Goal: Information Seeking & Learning: Find specific fact

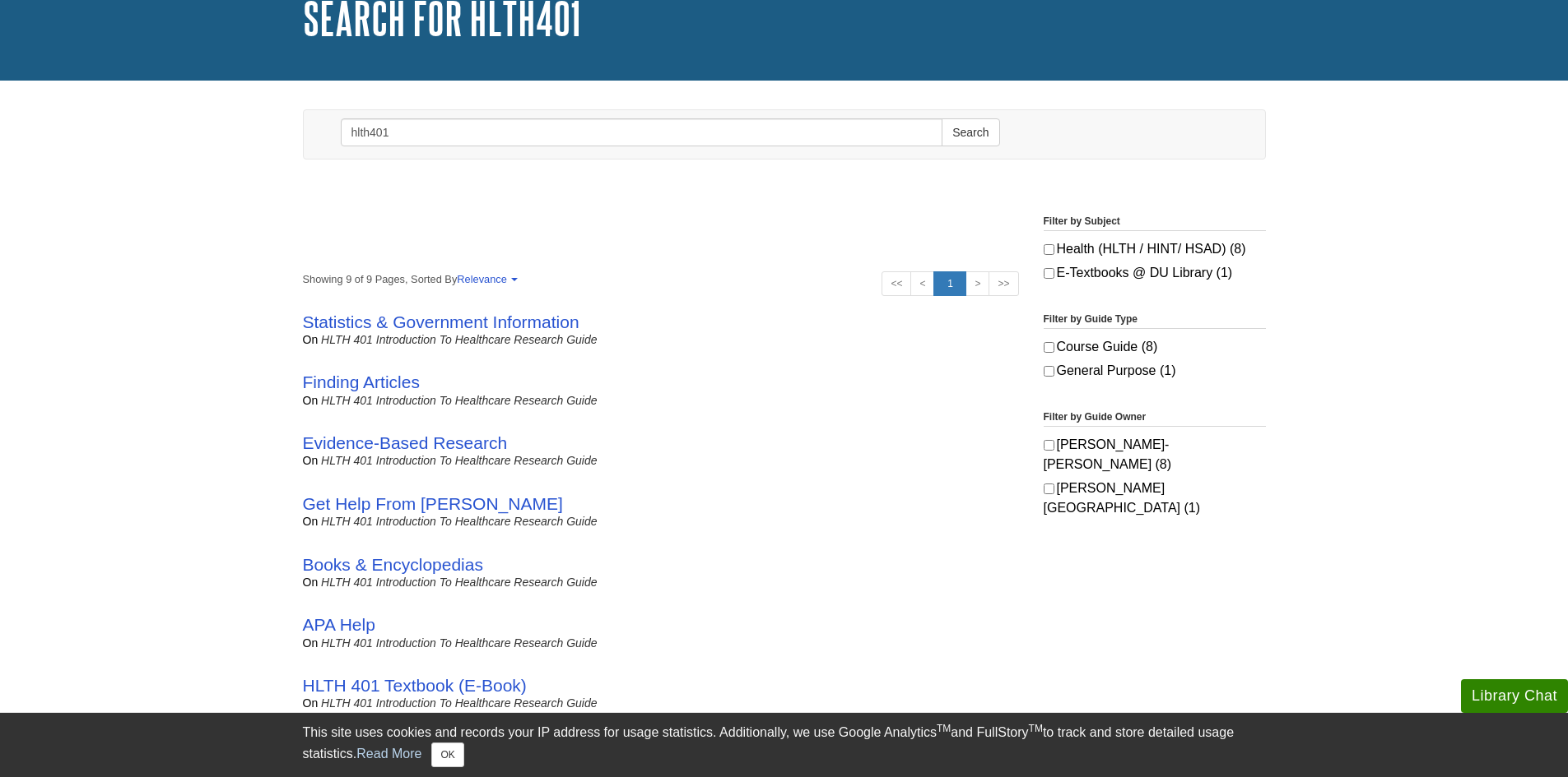
scroll to position [82, 0]
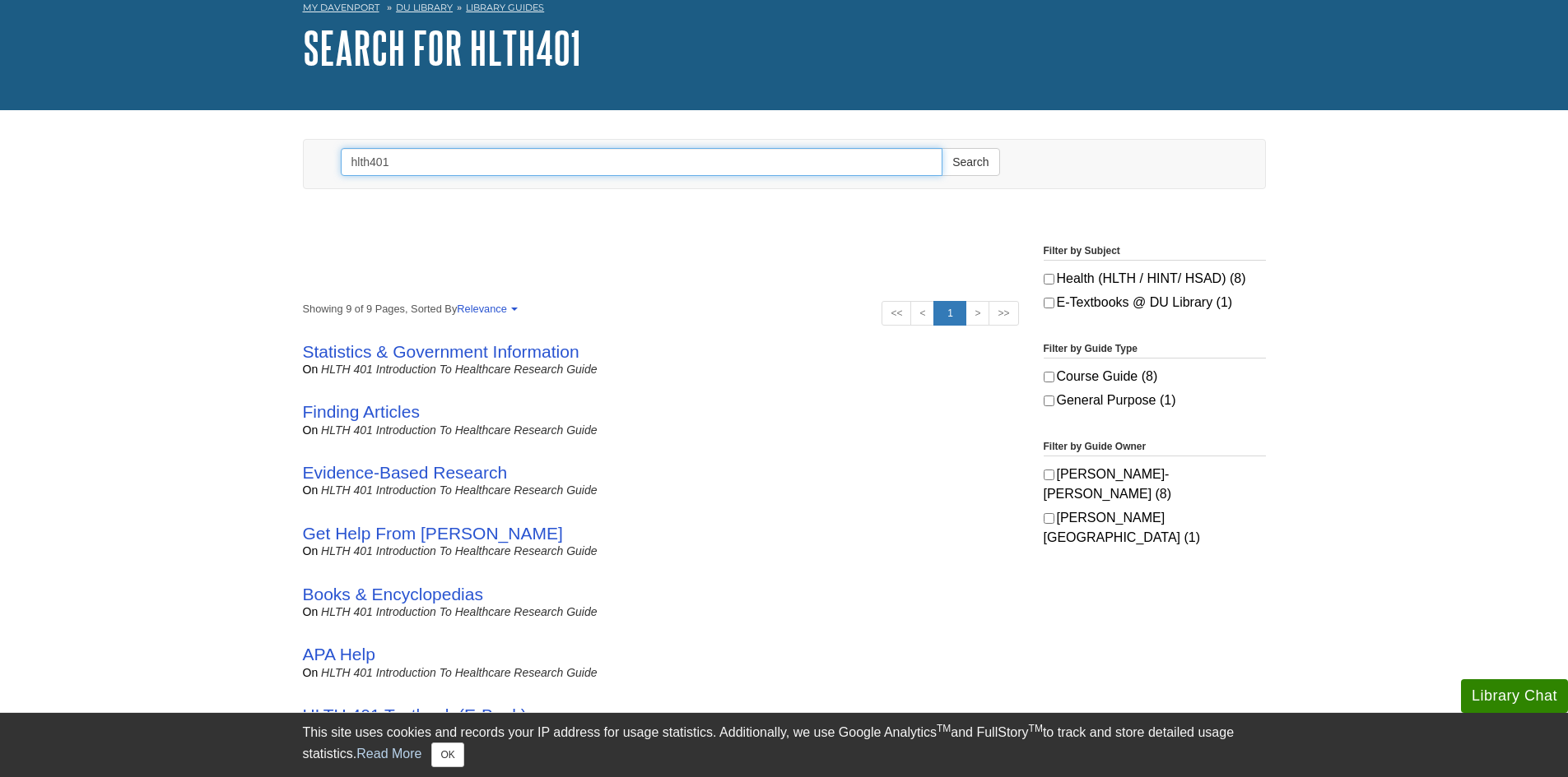
click at [503, 166] on input "hlth401" at bounding box center [641, 162] width 603 height 28
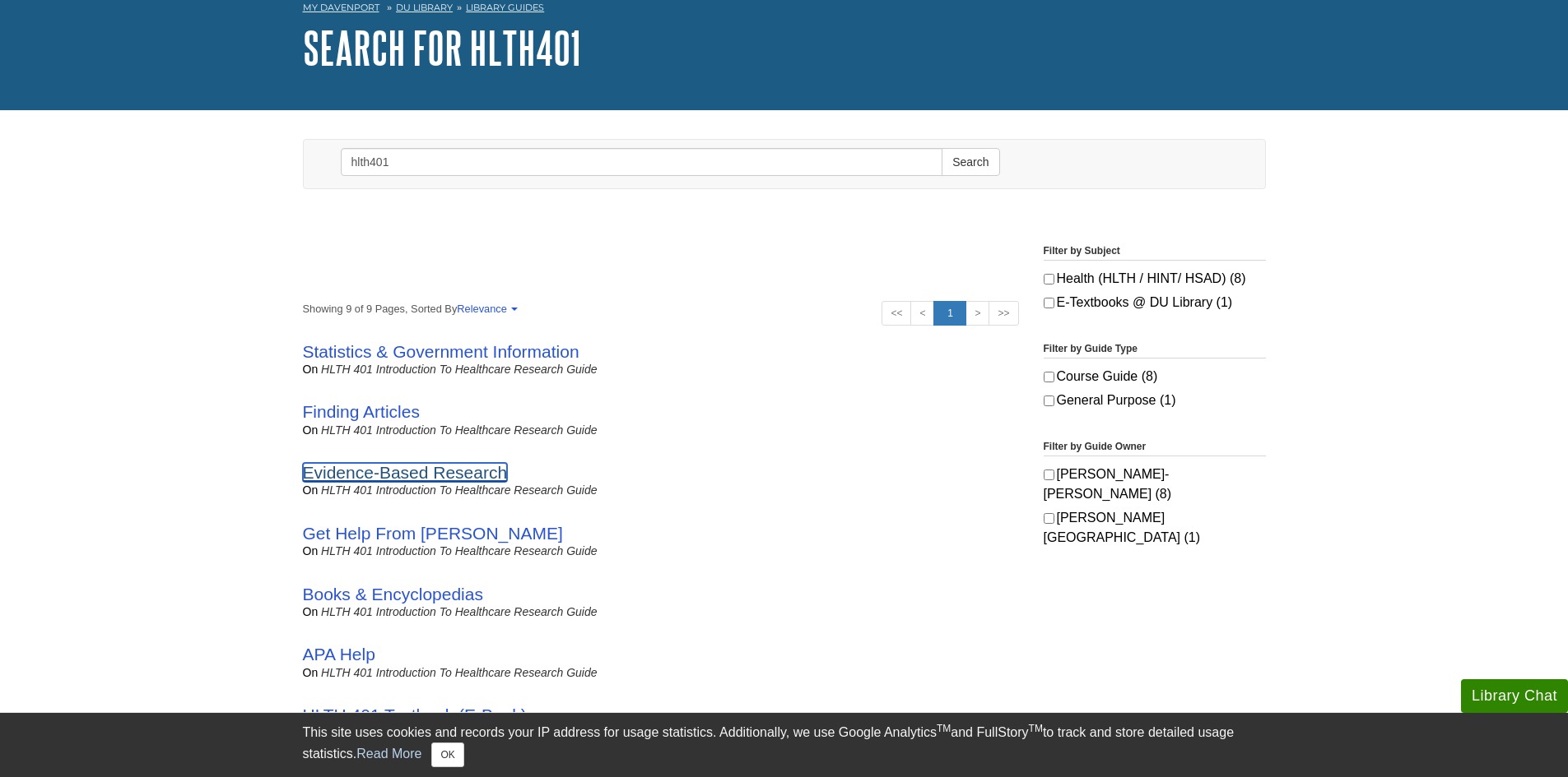
click at [489, 476] on link "Evidence-Based Research" at bounding box center [404, 472] width 205 height 19
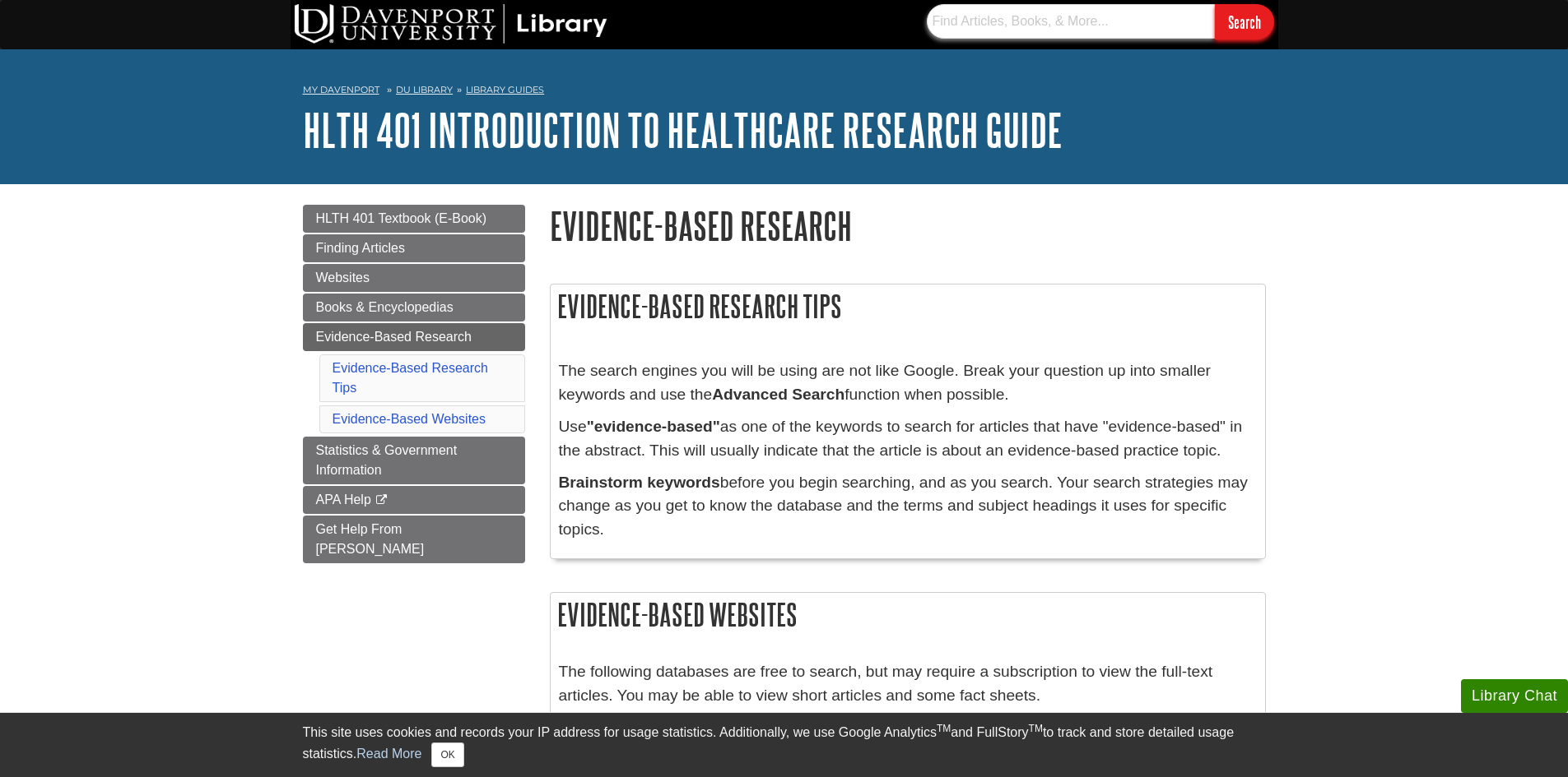
click at [988, 27] on input "text" at bounding box center [1071, 22] width 288 height 35
click at [948, 9] on input "text" at bounding box center [1071, 22] width 288 height 35
type input "human resource manager"
click at [1215, 4] on input "Search" at bounding box center [1245, 22] width 60 height 36
